Goal: Book appointment/travel/reservation

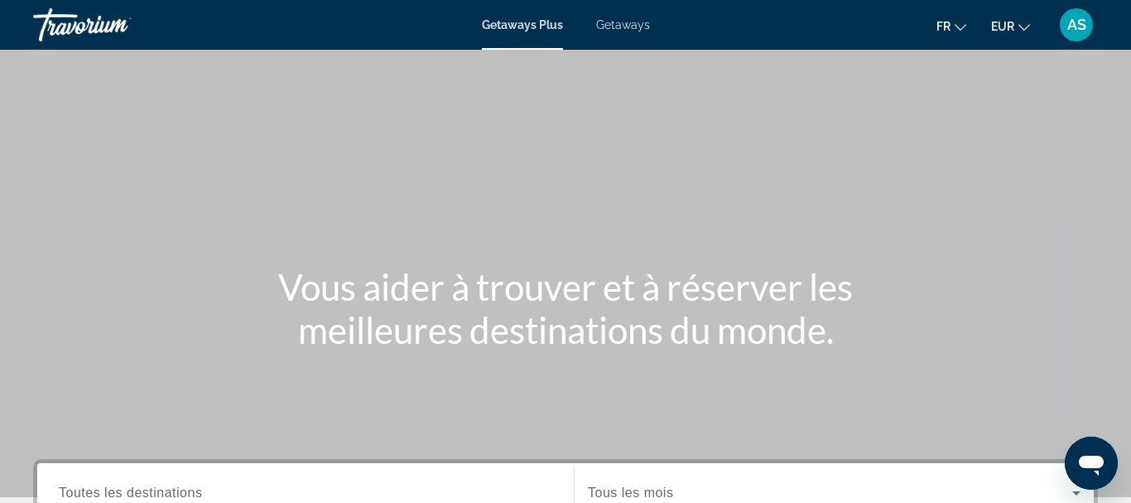
click at [626, 50] on div "Main content" at bounding box center [565, 248] width 1131 height 497
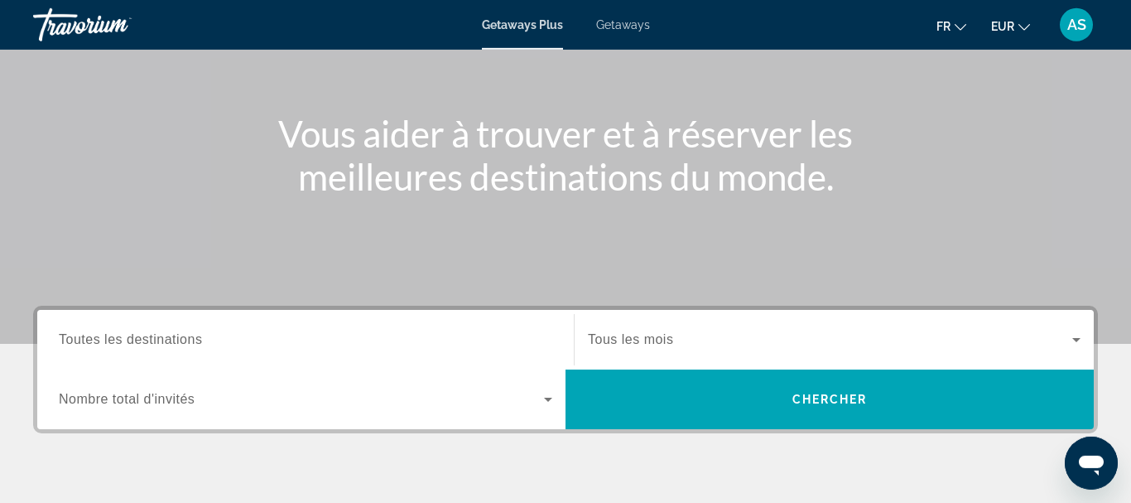
scroll to position [154, 0]
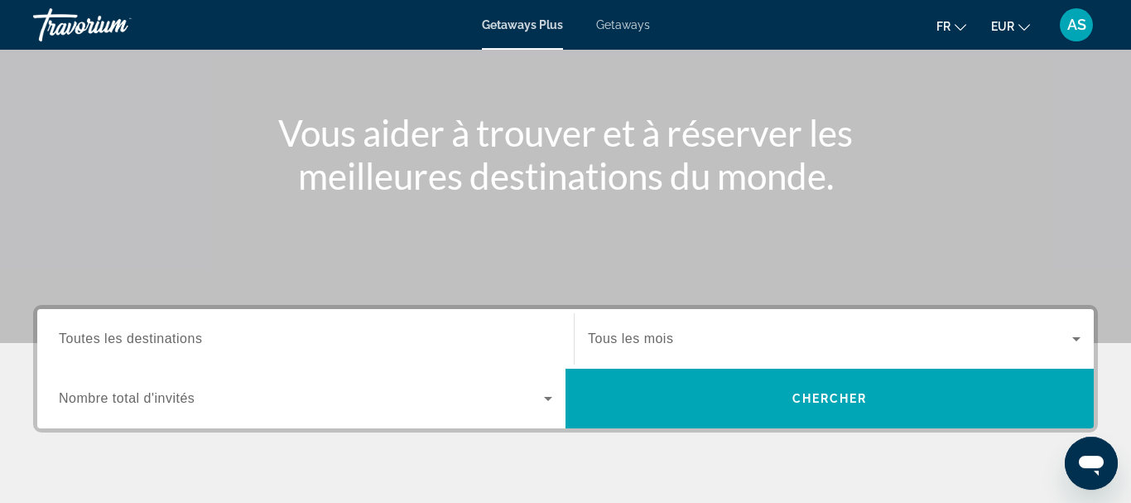
click at [106, 327] on div "Search widget" at bounding box center [305, 338] width 493 height 47
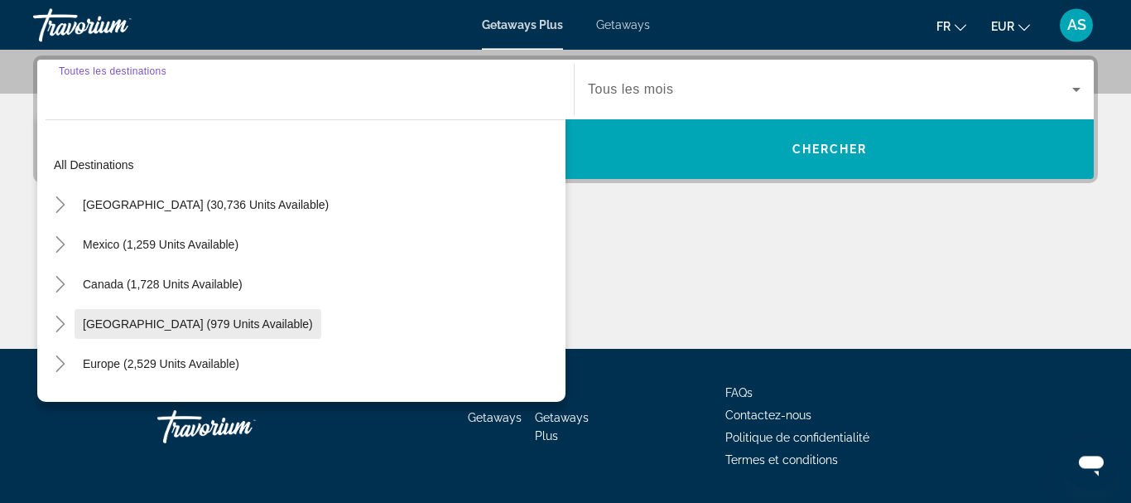
scroll to position [405, 0]
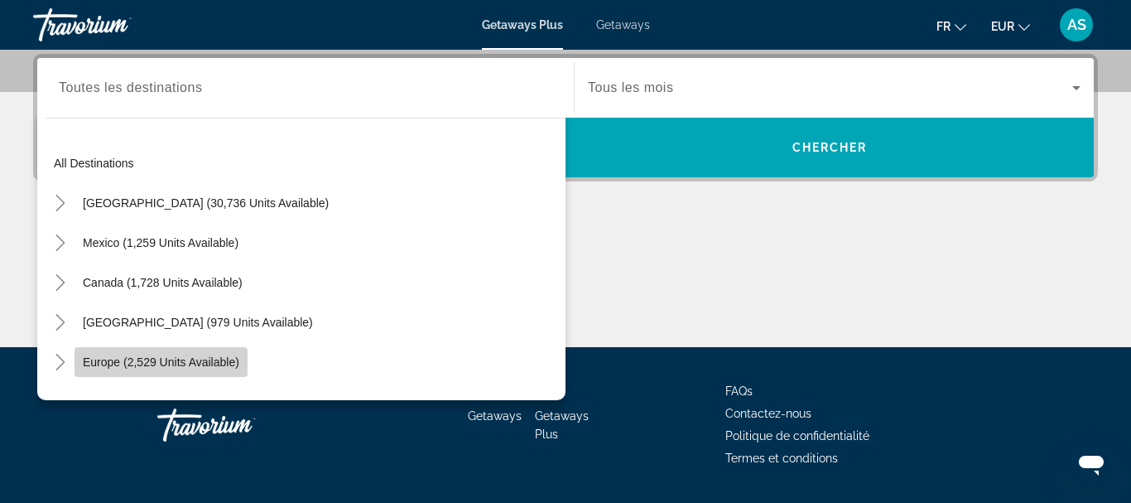
click at [106, 347] on span "Search widget" at bounding box center [161, 362] width 173 height 40
type input "**********"
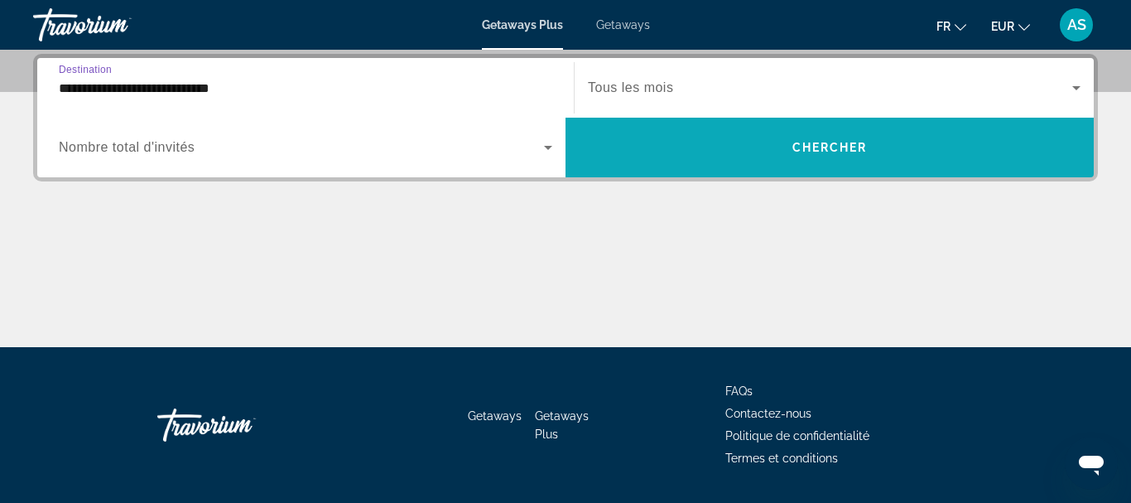
click at [634, 140] on span "Search widget" at bounding box center [830, 148] width 528 height 40
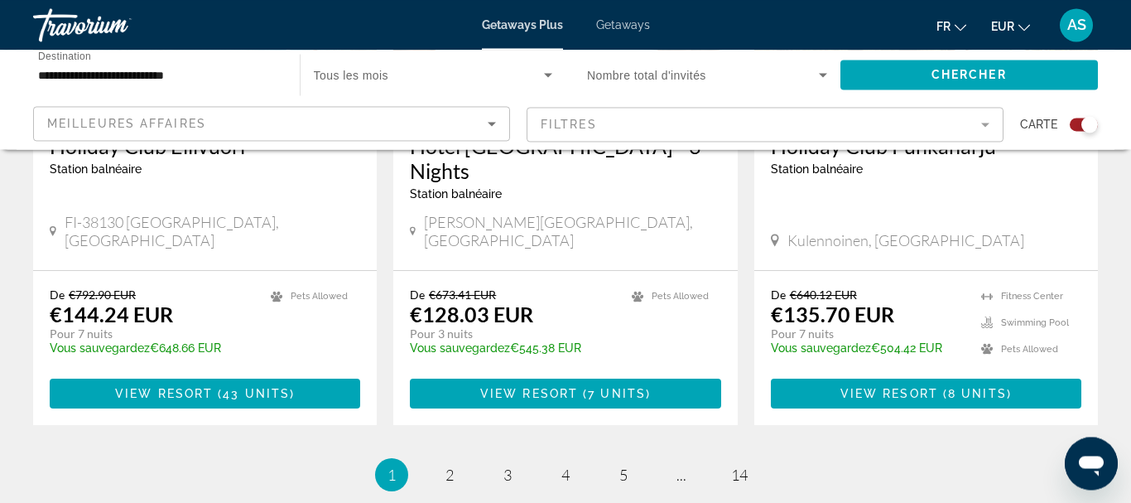
scroll to position [2631, 0]
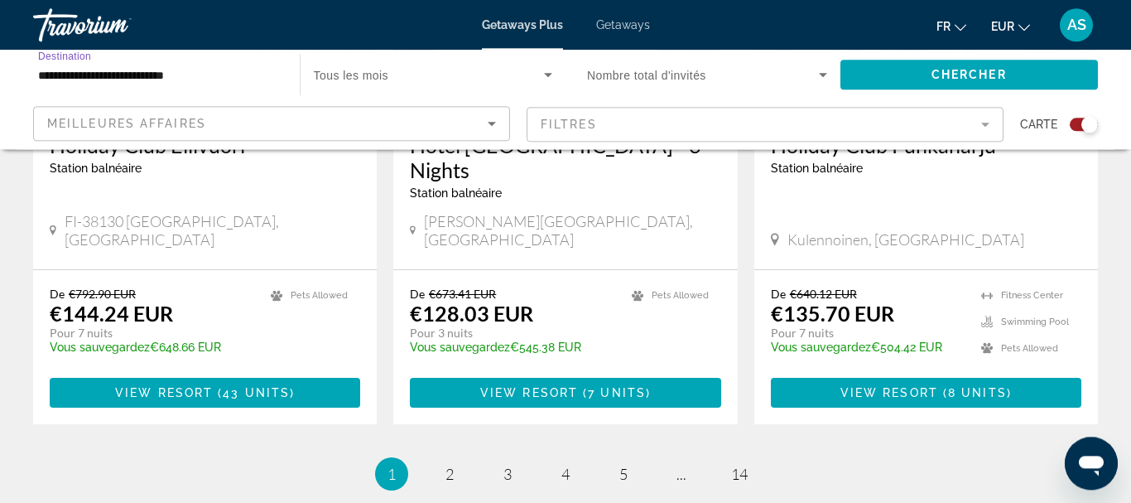
click at [214, 70] on input "**********" at bounding box center [158, 75] width 240 height 20
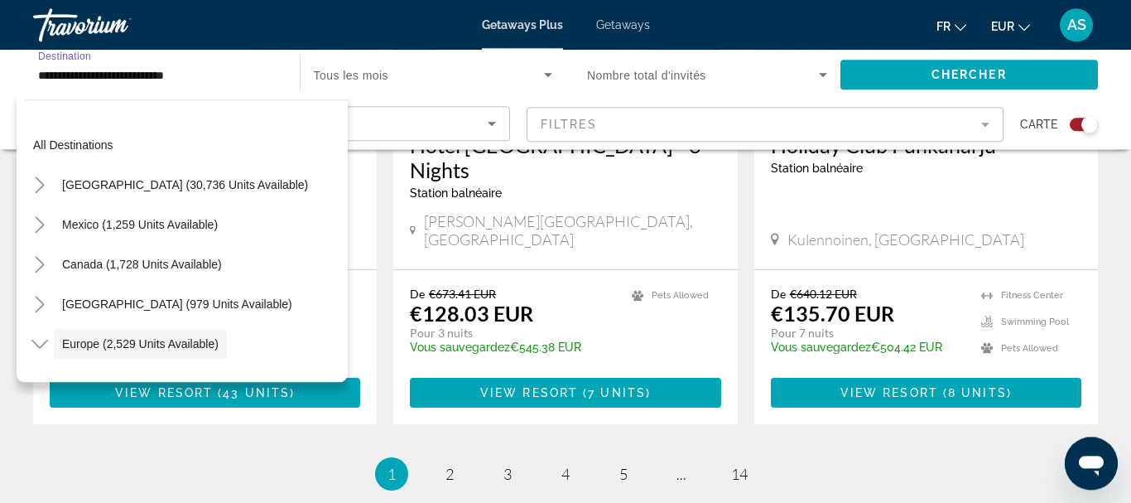
scroll to position [99, 0]
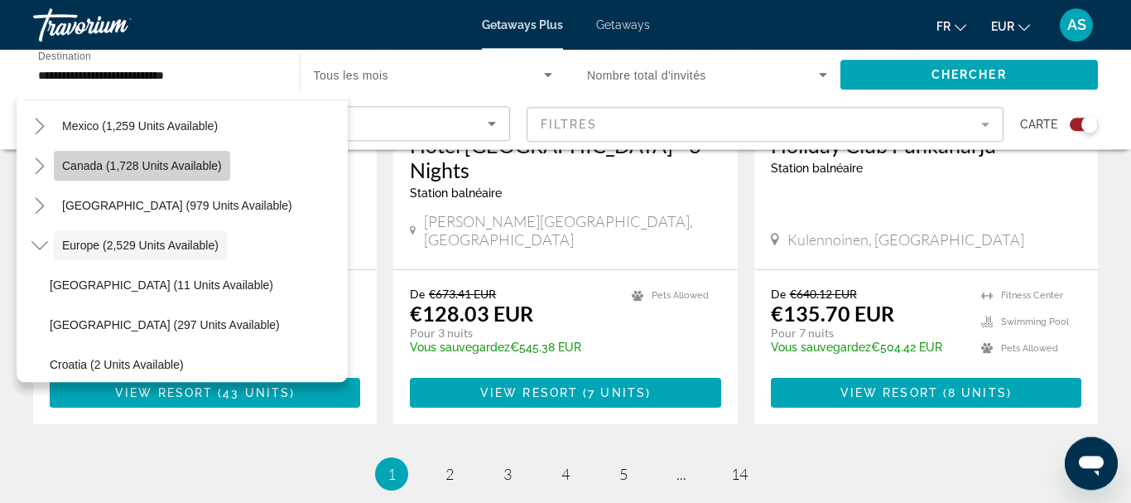
click at [160, 152] on span "Search widget" at bounding box center [142, 166] width 176 height 40
type input "**********"
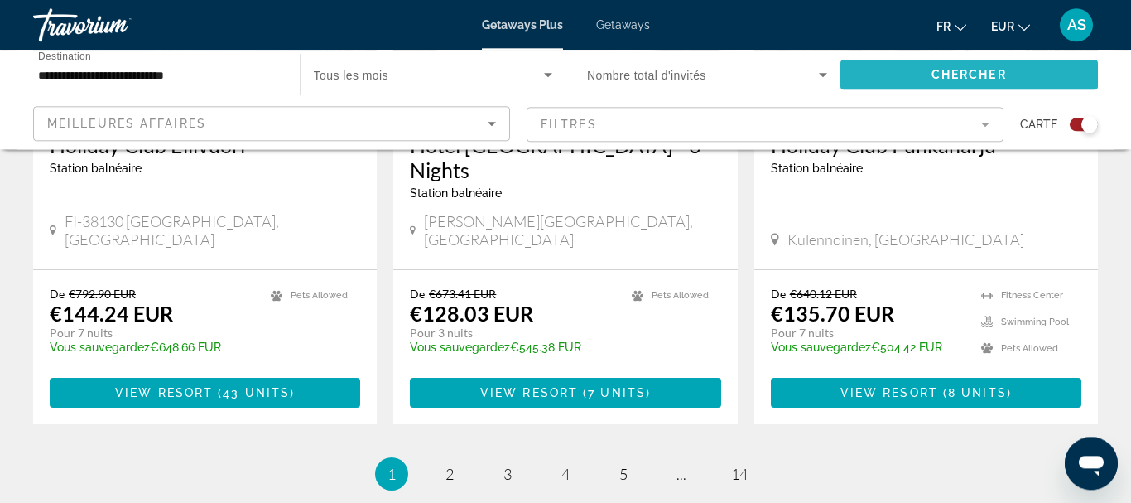
click at [887, 84] on span "Search widget" at bounding box center [969, 75] width 258 height 40
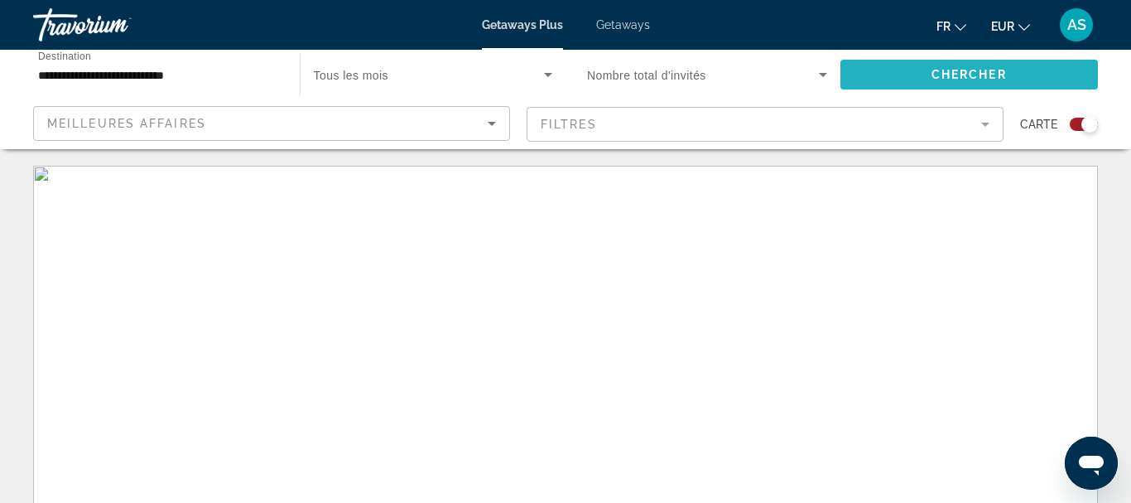
click at [887, 84] on span "Search widget" at bounding box center [969, 75] width 258 height 40
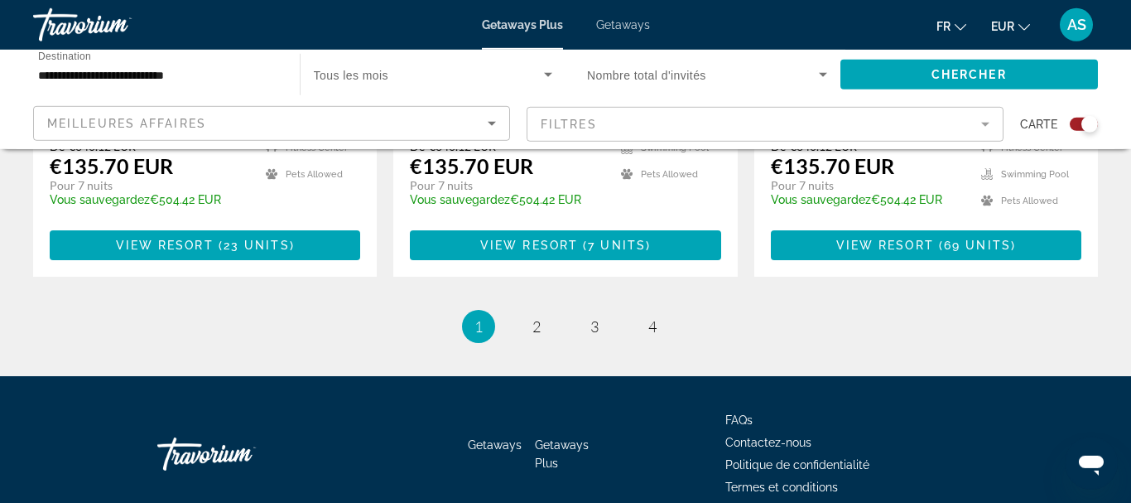
scroll to position [2811, 0]
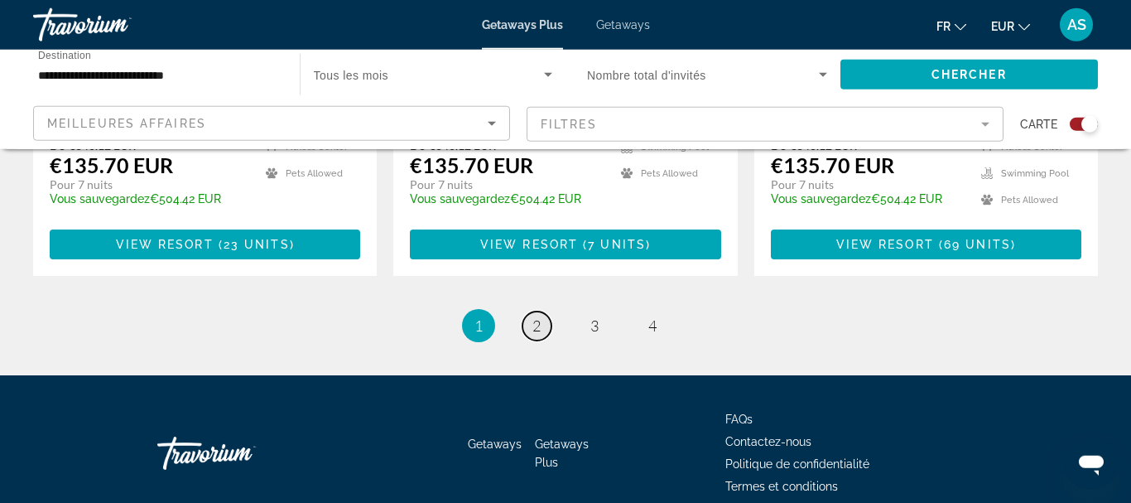
click at [537, 316] on span "2" at bounding box center [536, 325] width 8 height 18
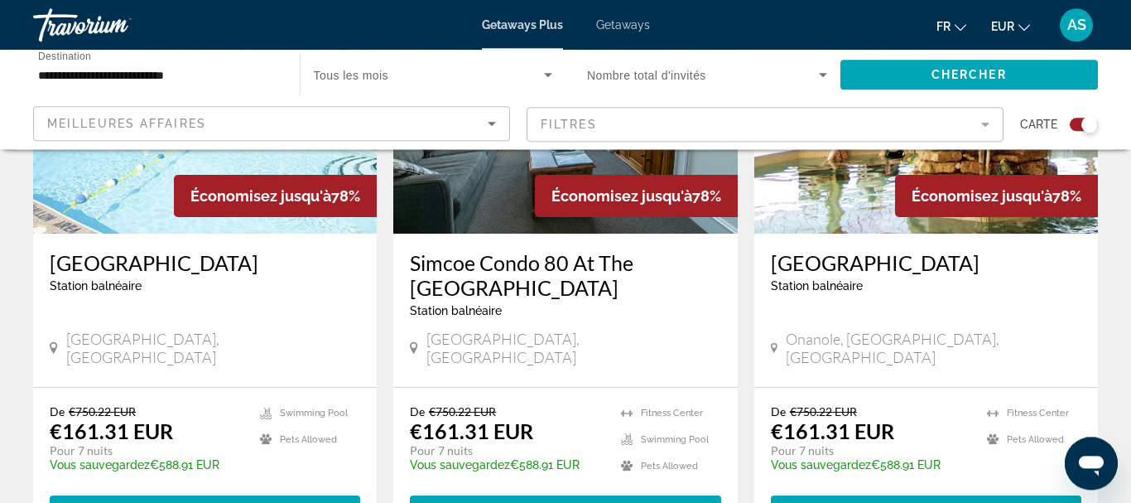
scroll to position [767, 0]
